Goal: Navigation & Orientation: Find specific page/section

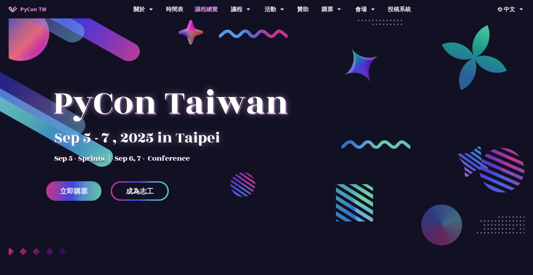
click at [200, 7] on link "議程總覽" at bounding box center [206, 9] width 35 height 18
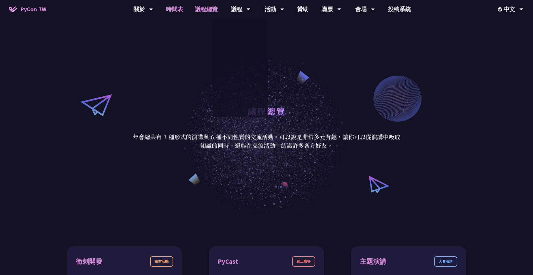
click at [178, 6] on link "時間表" at bounding box center [174, 9] width 29 height 18
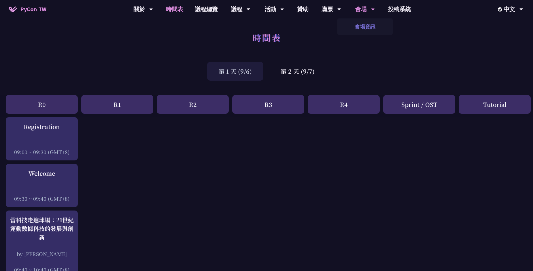
click at [357, 25] on link "會場資訊" at bounding box center [364, 27] width 55 height 14
